Goal: Transaction & Acquisition: Download file/media

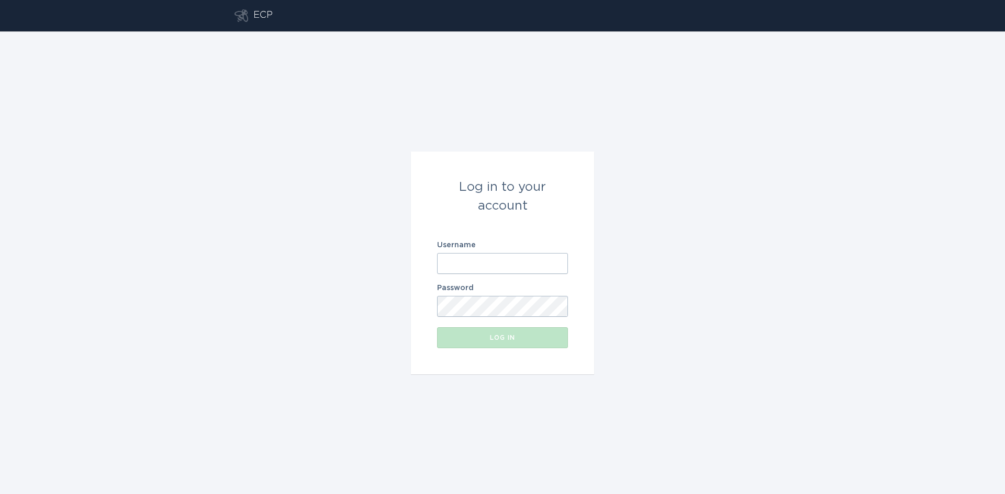
click at [469, 263] on input "Username" at bounding box center [502, 263] width 131 height 21
click at [0, 494] on com-1password-button at bounding box center [0, 494] width 0 height 0
type input "p"
click at [0, 494] on com-1password-button at bounding box center [0, 494] width 0 height 0
type input "[EMAIL_ADDRESS][DOMAIN_NAME]"
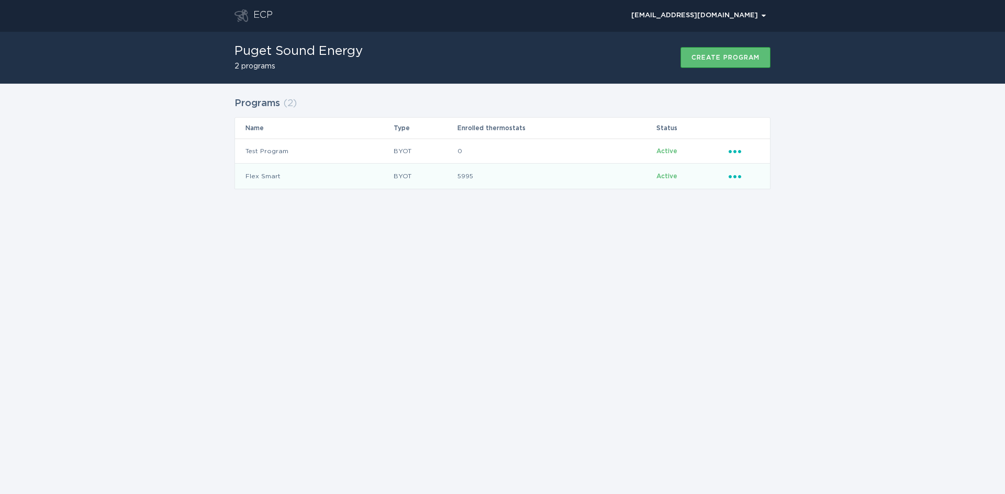
click at [743, 178] on div "Ellipsis" at bounding box center [743, 177] width 31 height 12
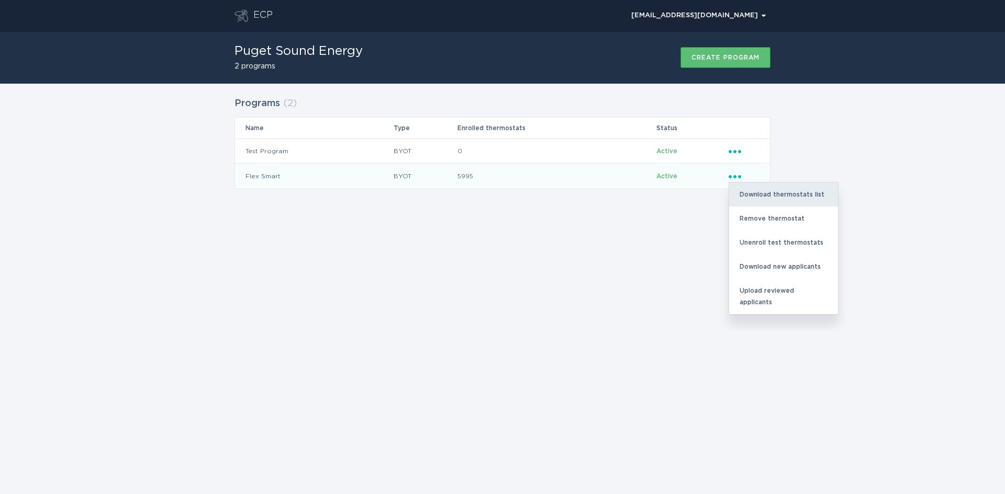
click at [804, 195] on div "Download thermostats list" at bounding box center [783, 195] width 109 height 24
